Goal: Obtain resource: Obtain resource

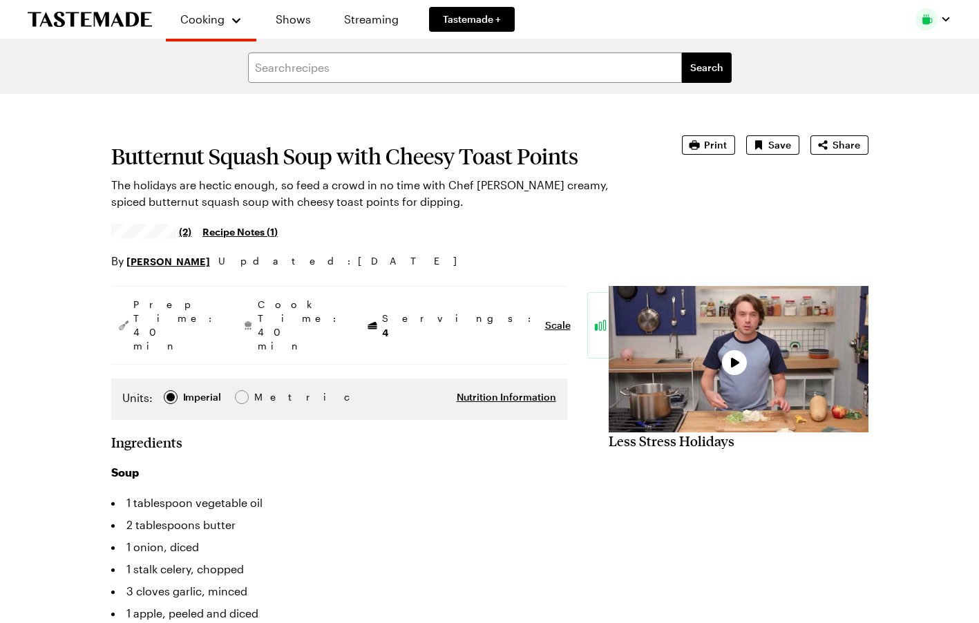
type textarea "x"
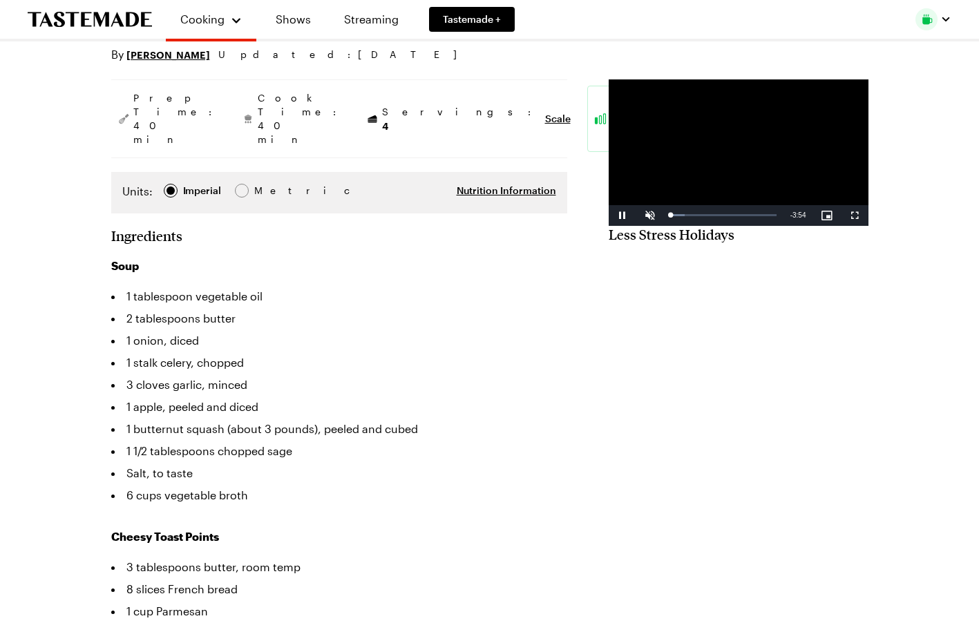
scroll to position [207, 0]
click at [637, 215] on span "Video Player" at bounding box center [651, 215] width 28 height 0
click at [671, 216] on div "Loaded : 80.92% 1:34 2:01" at bounding box center [724, 214] width 106 height 3
click at [675, 216] on div "Loaded : 80.92% 1:57 1:56" at bounding box center [724, 214] width 106 height 3
click at [690, 216] on div "Loaded : 80.92% 2:15 1:58" at bounding box center [724, 214] width 106 height 3
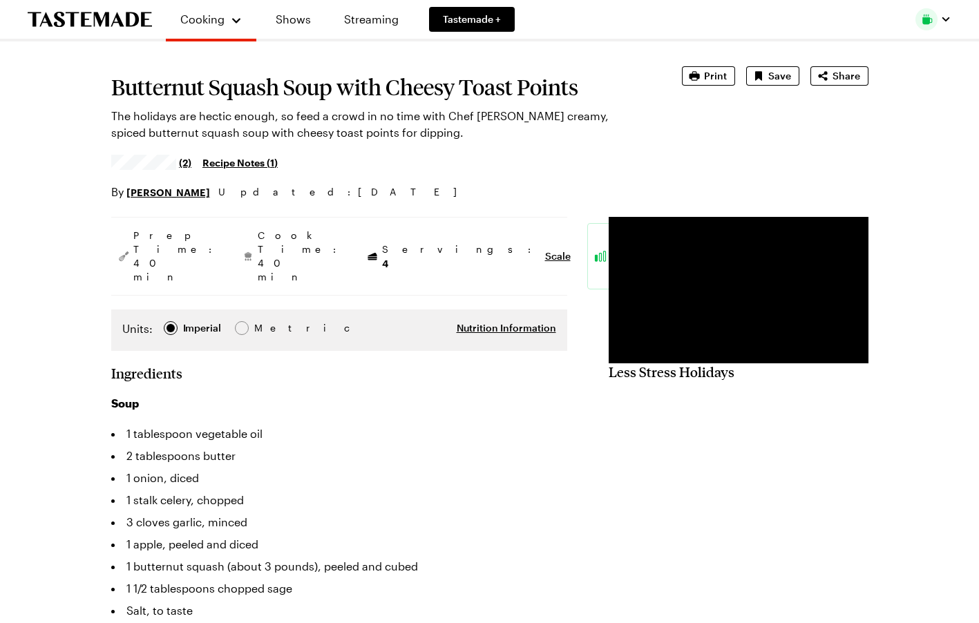
scroll to position [0, 0]
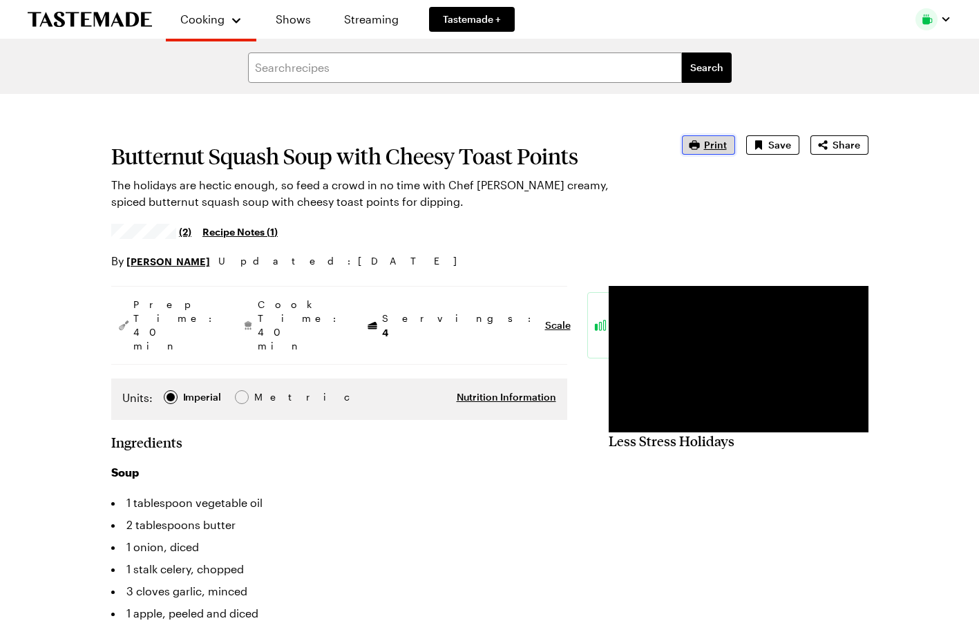
click at [716, 146] on span "Print" at bounding box center [715, 145] width 23 height 14
